Goal: Information Seeking & Learning: Learn about a topic

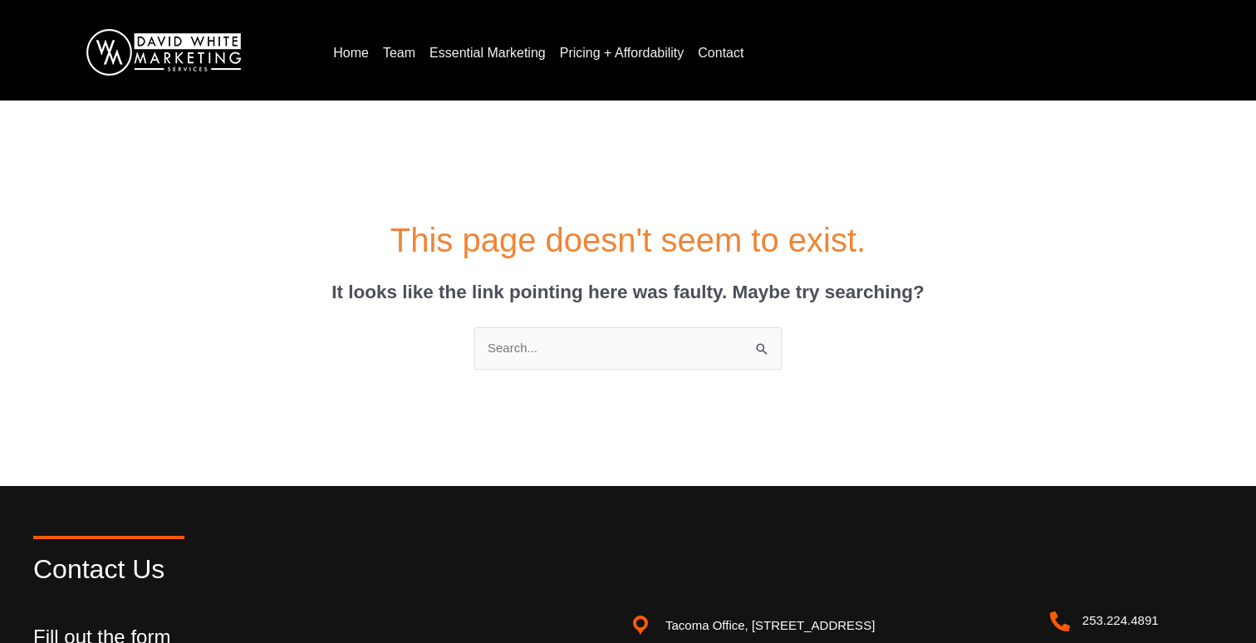
click at [406, 51] on link "Team" at bounding box center [399, 53] width 46 height 27
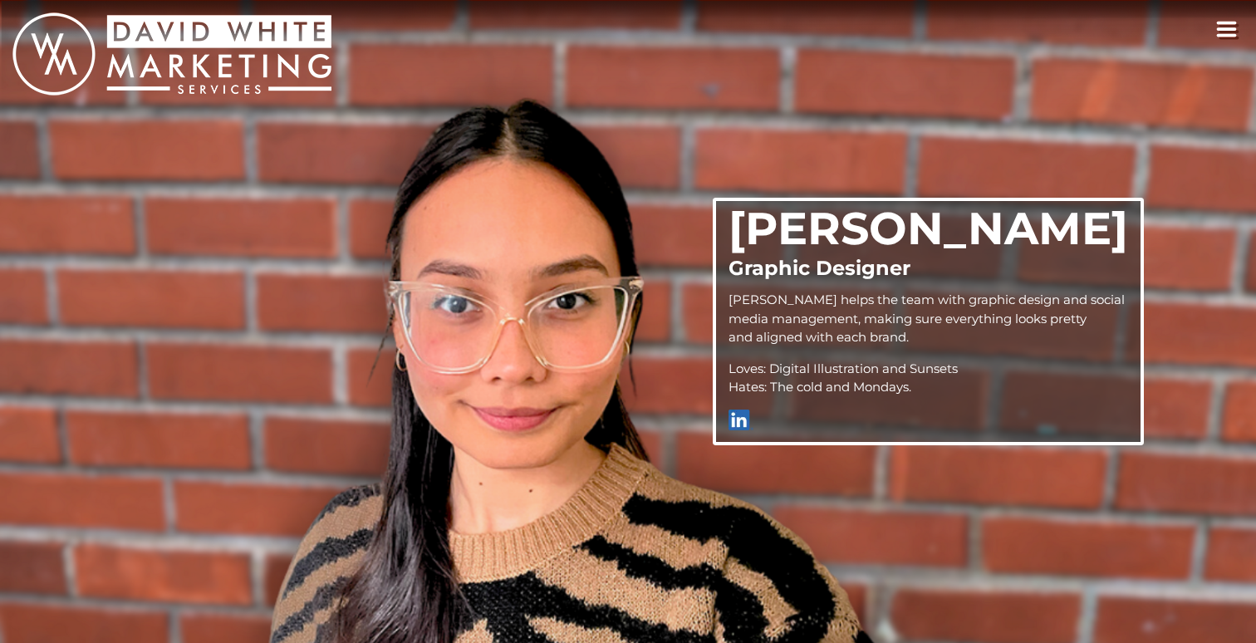
scroll to position [1929, 0]
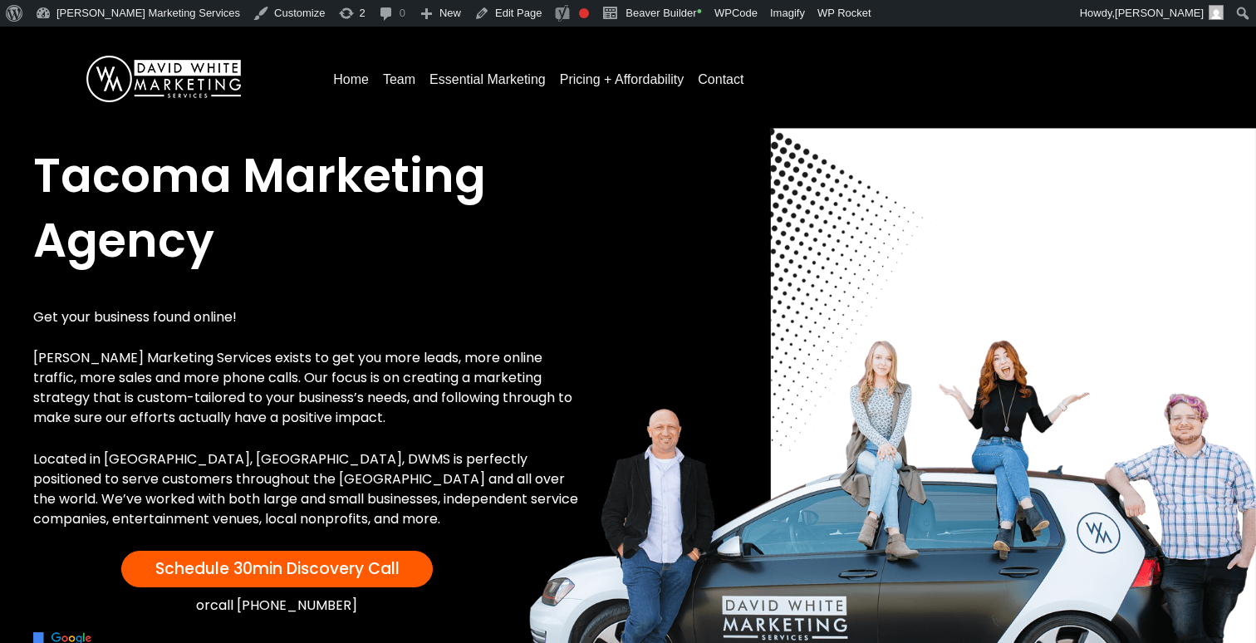
click at [395, 97] on div "Home Team Essential Marketing Pricing + Affordability Contact" at bounding box center [774, 79] width 929 height 61
click at [397, 79] on link "Team" at bounding box center [399, 79] width 46 height 27
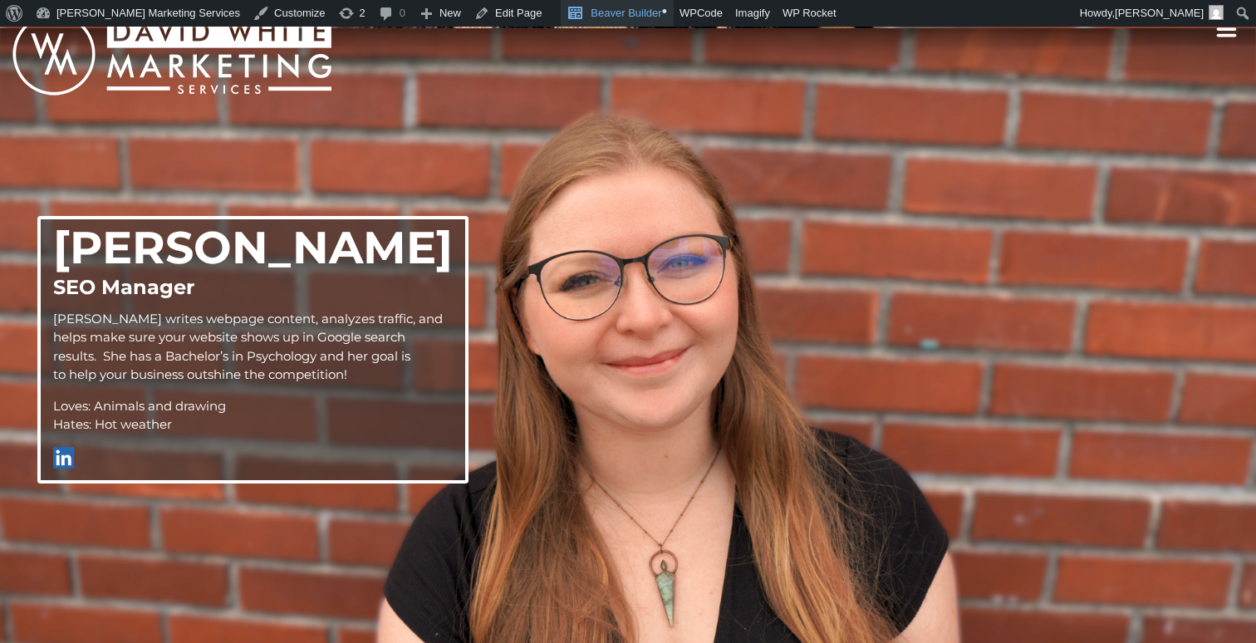
scroll to position [2572, 0]
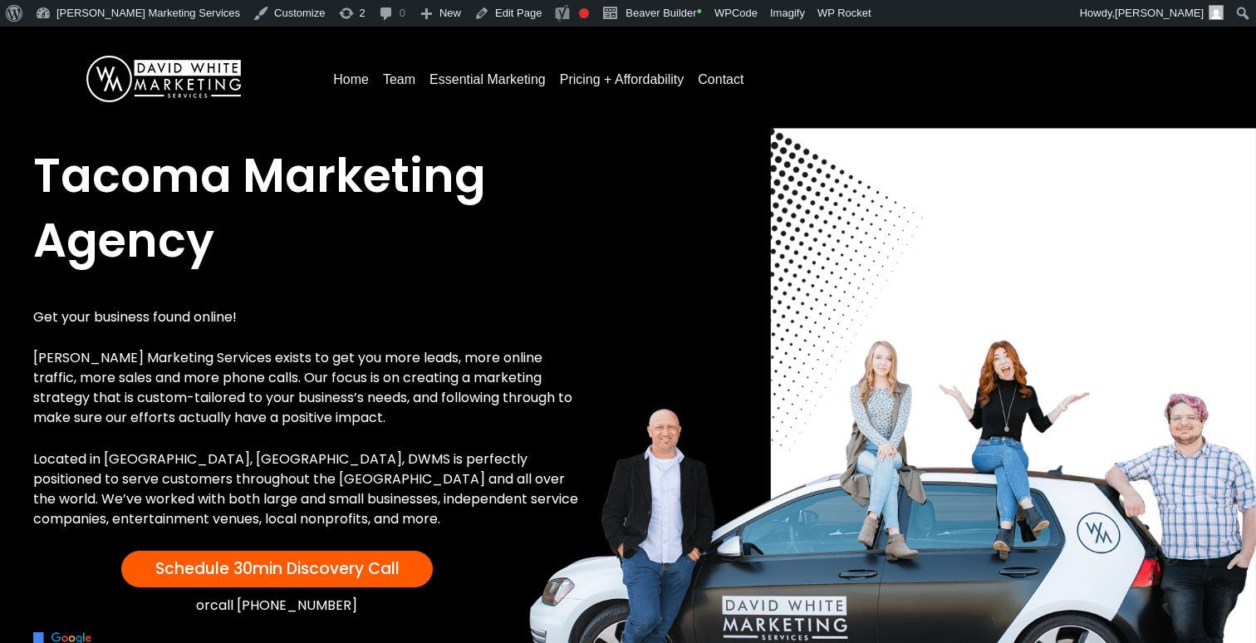
click at [388, 73] on link "Team" at bounding box center [399, 79] width 46 height 27
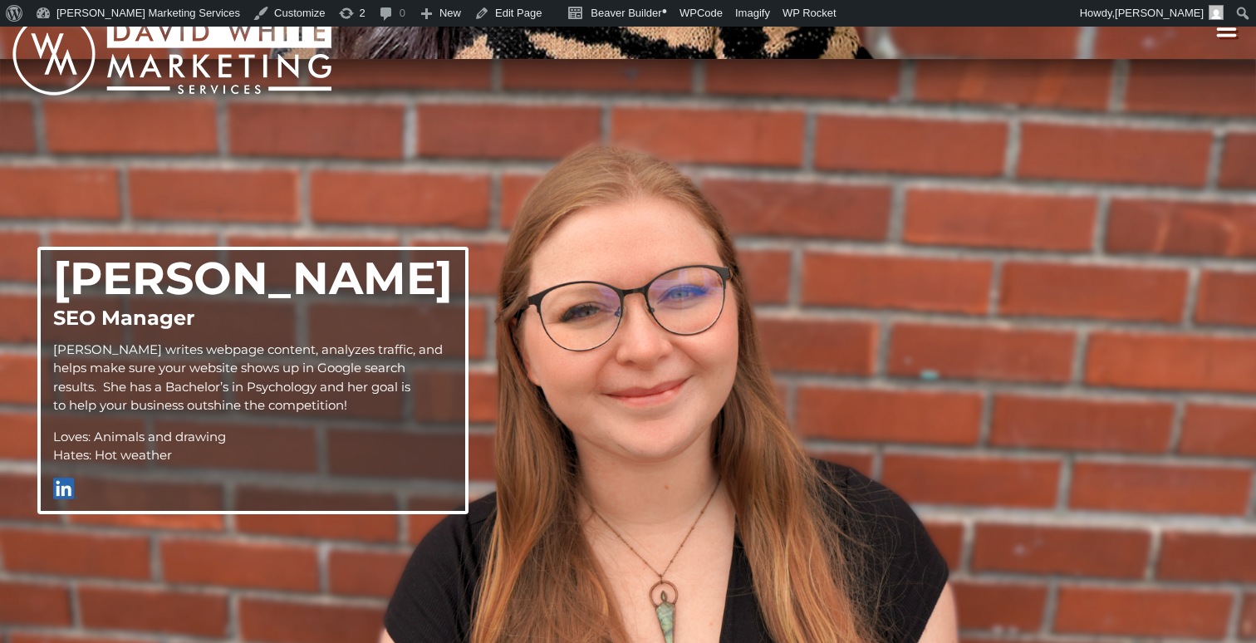
scroll to position [2572, 0]
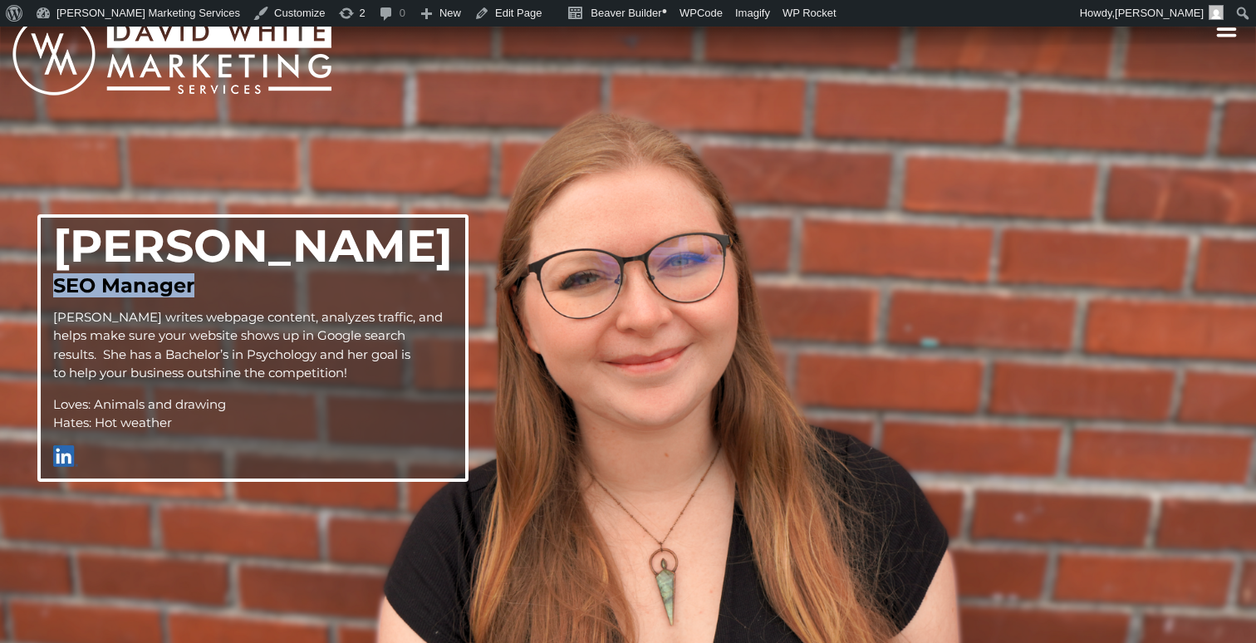
drag, startPoint x: 197, startPoint y: 282, endPoint x: 42, endPoint y: 282, distance: 154.5
click at [42, 282] on div "[PERSON_NAME] SEO Manager [PERSON_NAME] writes webpage content, analyzes traffi…" at bounding box center [252, 347] width 431 height 267
copy h3 "SEO Manager"
